Goal: Task Accomplishment & Management: Use online tool/utility

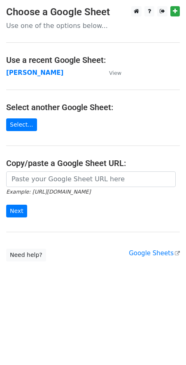
click at [28, 75] on td "Abbott" at bounding box center [53, 72] width 95 height 9
click at [23, 75] on strong "[PERSON_NAME]" at bounding box center [34, 72] width 57 height 7
click at [19, 73] on strong "[PERSON_NAME]" at bounding box center [34, 72] width 57 height 7
click at [30, 128] on link "Select..." at bounding box center [21, 124] width 31 height 13
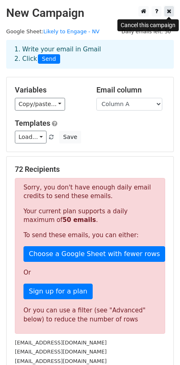
click at [170, 9] on icon at bounding box center [168, 11] width 5 height 6
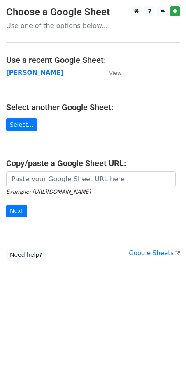
click at [46, 189] on small "Example: [URL][DOMAIN_NAME]" at bounding box center [48, 192] width 84 height 6
click at [27, 128] on link "Select..." at bounding box center [21, 124] width 31 height 13
click at [15, 70] on strong "Abbott" at bounding box center [34, 72] width 57 height 7
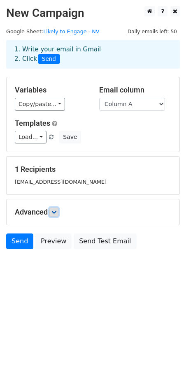
click at [53, 214] on link at bounding box center [53, 212] width 9 height 9
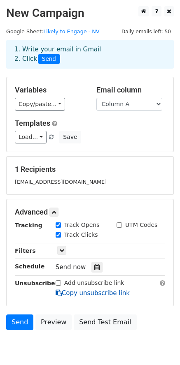
click at [107, 292] on link "Copy unsubscribe link" at bounding box center [92, 292] width 74 height 7
click at [79, 284] on label "Add unsubscribe link" at bounding box center [94, 283] width 60 height 9
click at [61, 284] on input "Add unsubscribe link" at bounding box center [57, 282] width 5 height 5
checkbox input "true"
click at [64, 303] on div "Advanced Tracking Track Opens UTM Codes Track Clicks Filters Only include sprea…" at bounding box center [90, 252] width 166 height 106
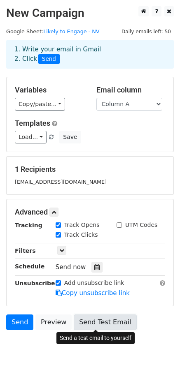
click at [89, 320] on link "Send Test Email" at bounding box center [105, 322] width 62 height 16
click at [85, 320] on link "Send Test Email" at bounding box center [105, 322] width 62 height 16
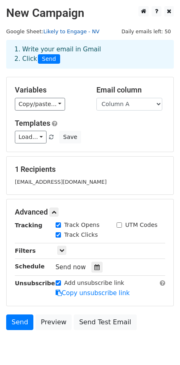
click at [73, 34] on link "Likely to Engage - NV" at bounding box center [71, 31] width 56 height 6
click at [47, 177] on div "Thachynski@gmail.com" at bounding box center [90, 181] width 162 height 9
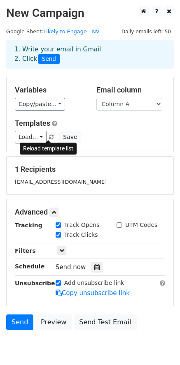
click at [49, 135] on span at bounding box center [51, 137] width 5 height 5
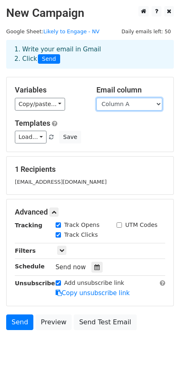
click at [103, 108] on select "Column A" at bounding box center [129, 104] width 66 height 13
click at [96, 98] on select "Column A" at bounding box center [129, 104] width 66 height 13
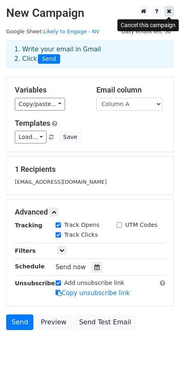
click at [169, 14] on icon at bounding box center [168, 11] width 5 height 6
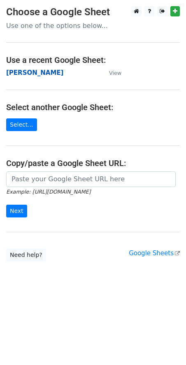
click at [24, 73] on strong "[PERSON_NAME]" at bounding box center [34, 72] width 57 height 7
drag, startPoint x: 24, startPoint y: 73, endPoint x: 69, endPoint y: -7, distance: 91.3
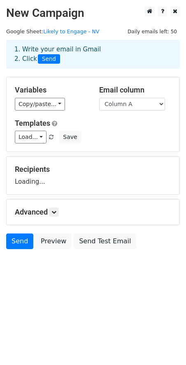
drag, startPoint x: 0, startPoint y: 0, endPoint x: 124, endPoint y: 77, distance: 146.0
click at [124, 77] on div "Variables Copy/paste... {{Column A}} Email column Column A Templates Load... No…" at bounding box center [92, 114] width 173 height 75
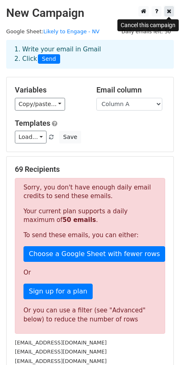
click at [172, 11] on link at bounding box center [168, 11] width 9 height 10
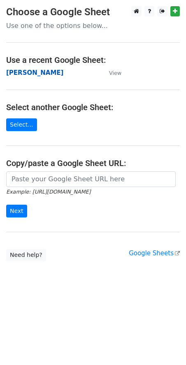
click at [19, 72] on strong "Abbott" at bounding box center [34, 72] width 57 height 7
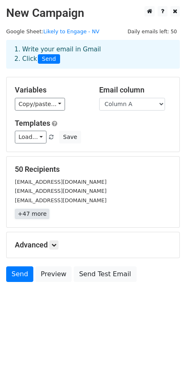
click at [35, 217] on link "+47 more" at bounding box center [32, 214] width 35 height 10
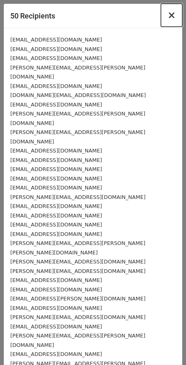
click at [169, 16] on button "×" at bounding box center [171, 15] width 21 height 23
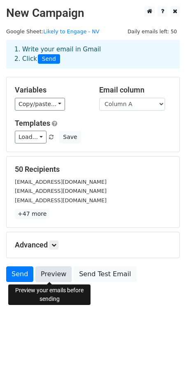
click at [51, 271] on link "Preview" at bounding box center [53, 274] width 36 height 16
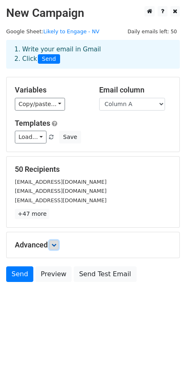
click at [55, 248] on link at bounding box center [53, 244] width 9 height 9
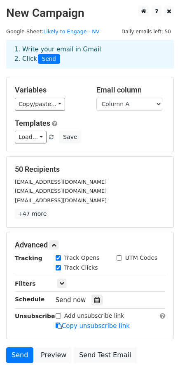
click at [59, 315] on input "Add unsubscribe link" at bounding box center [57, 315] width 5 height 5
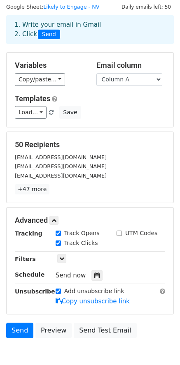
scroll to position [67, 0]
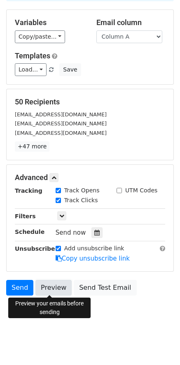
click at [44, 287] on link "Preview" at bounding box center [53, 288] width 36 height 16
click at [55, 287] on link "Preview" at bounding box center [53, 288] width 36 height 16
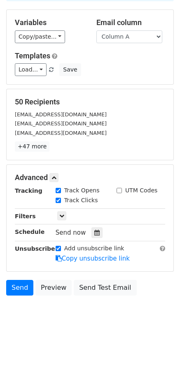
click at [60, 249] on input "Add unsubscribe link" at bounding box center [57, 248] width 5 height 5
click at [58, 284] on link "Preview" at bounding box center [53, 288] width 36 height 16
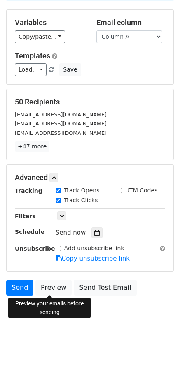
click at [60, 246] on input "Add unsubscribe link" at bounding box center [57, 248] width 5 height 5
checkbox input "true"
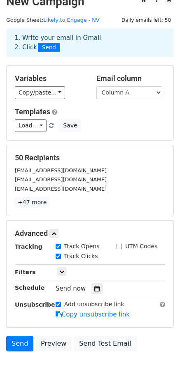
scroll to position [0, 0]
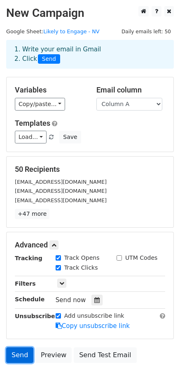
click at [18, 359] on link "Send" at bounding box center [19, 355] width 27 height 16
